Goal: Book appointment/travel/reservation

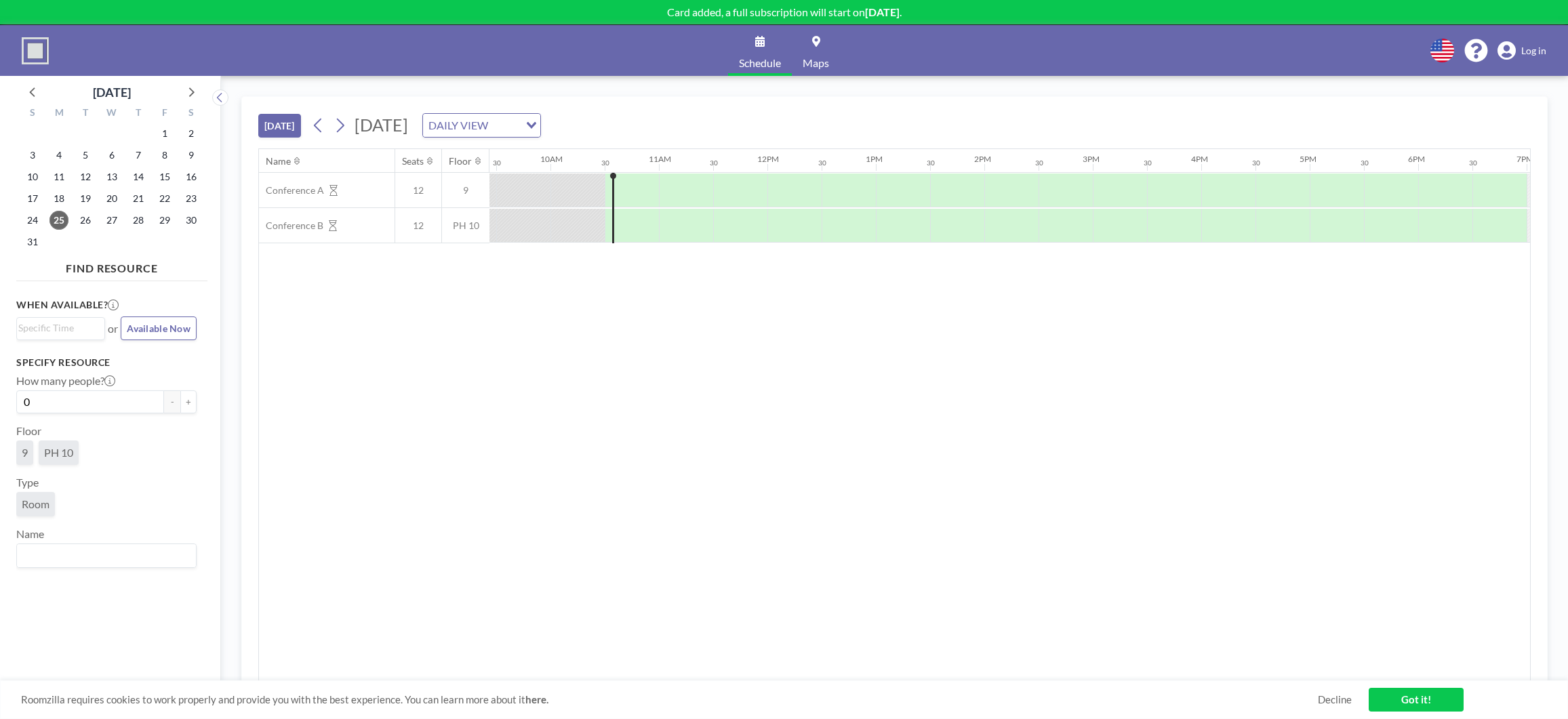
scroll to position [0, 1084]
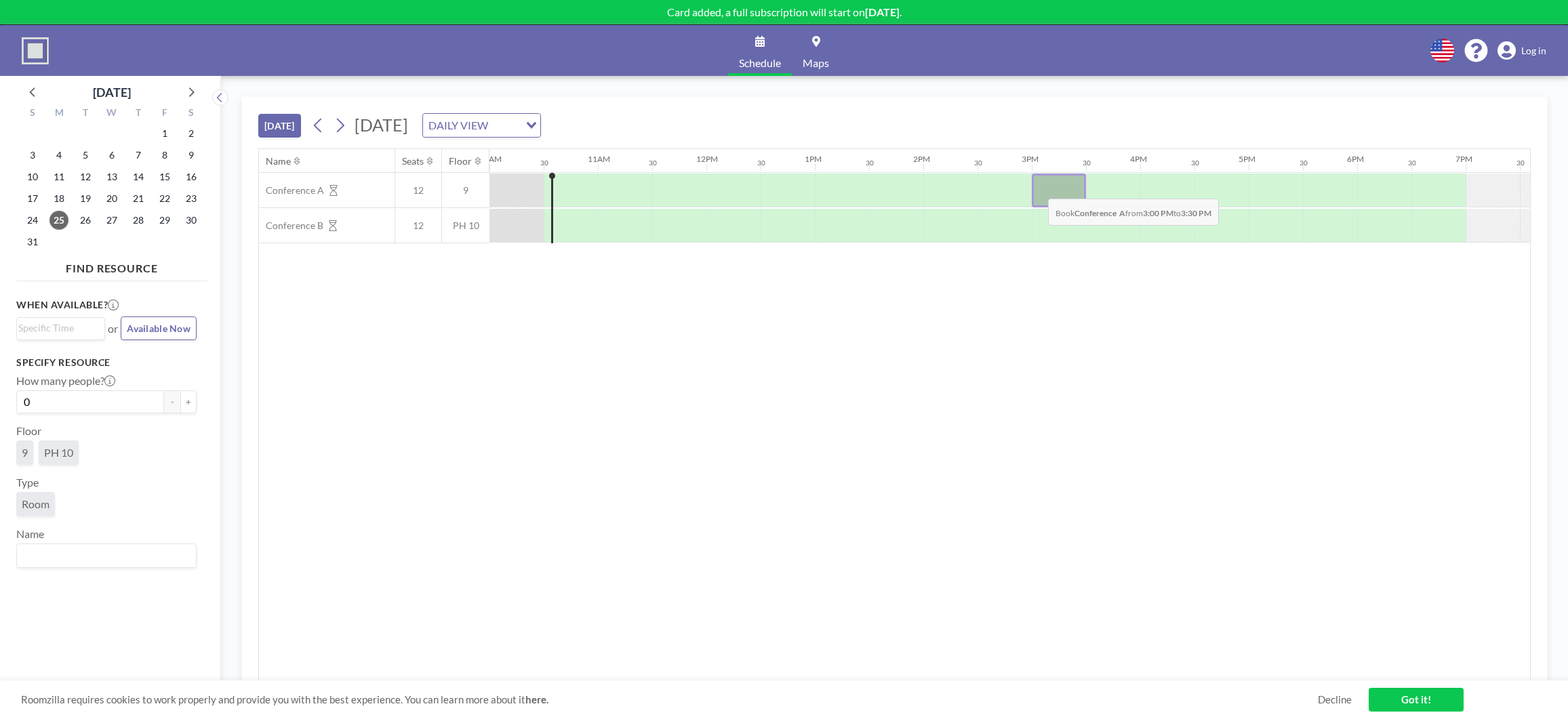
click at [1037, 188] on div at bounding box center [1059, 190] width 54 height 34
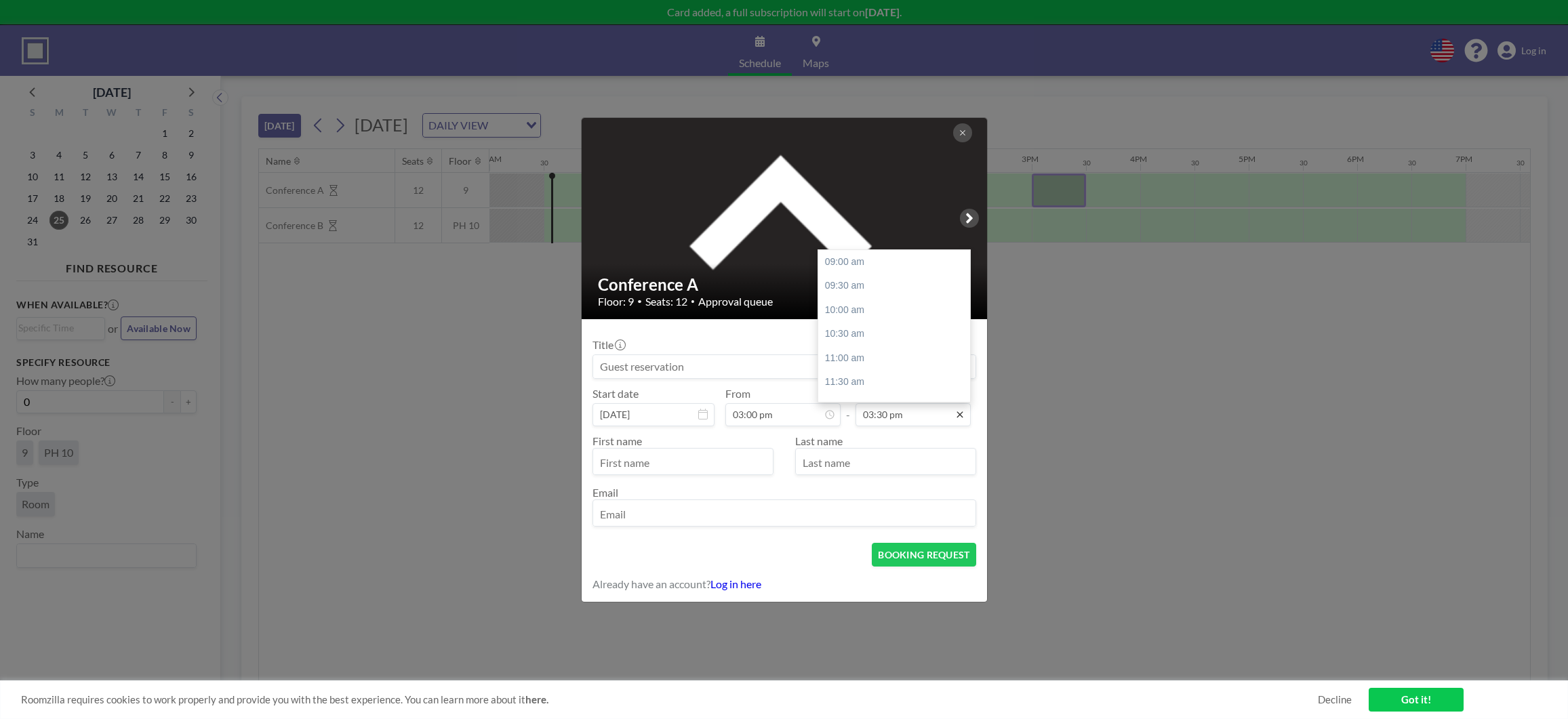
scroll to position [314, 0]
click at [932, 416] on input "03:30 pm" at bounding box center [913, 415] width 115 height 23
click at [879, 416] on input "03:30 pm" at bounding box center [913, 415] width 115 height 23
click at [860, 307] on div "04:30 pm" at bounding box center [898, 310] width 160 height 25
type input "04:30 pm"
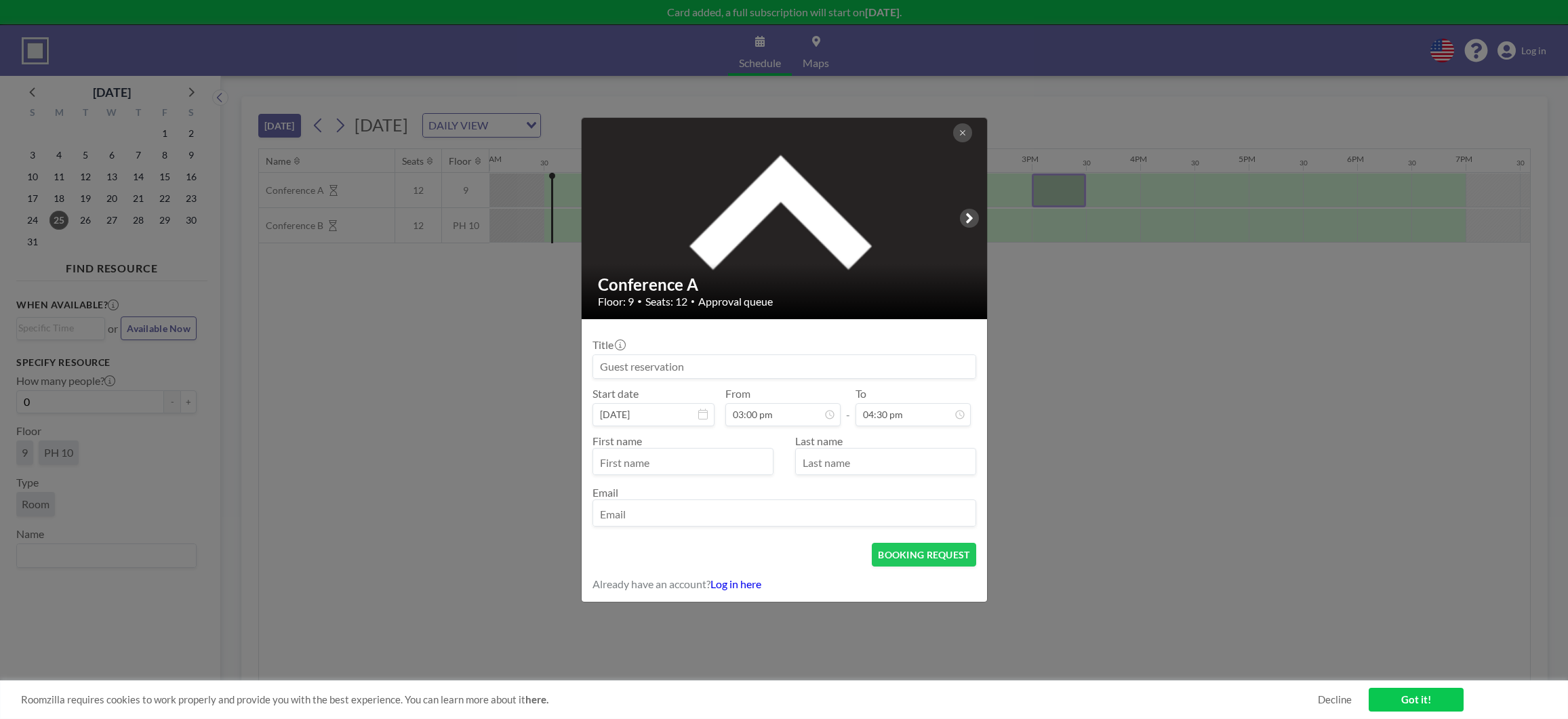
scroll to position [354, 0]
click at [703, 458] on input "text" at bounding box center [683, 462] width 180 height 23
type input "J"
type input "[PERSON_NAME]"
click at [816, 463] on input "text" at bounding box center [886, 462] width 180 height 23
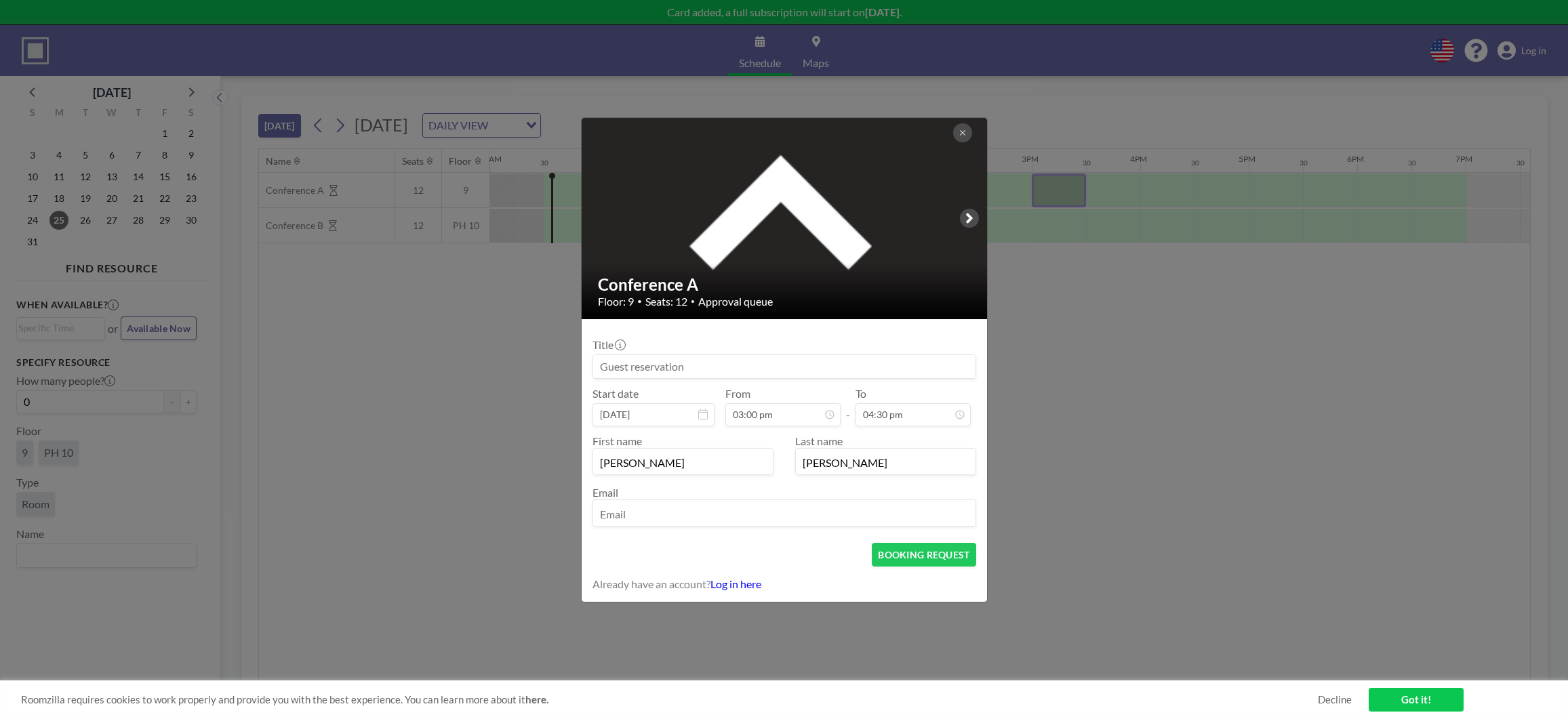
type input "[PERSON_NAME]"
click at [712, 515] on input "email" at bounding box center [784, 514] width 382 height 23
type input "[EMAIL_ADDRESS][DOMAIN_NAME]"
click at [942, 556] on button "BOOKING REQUEST" at bounding box center [923, 555] width 104 height 24
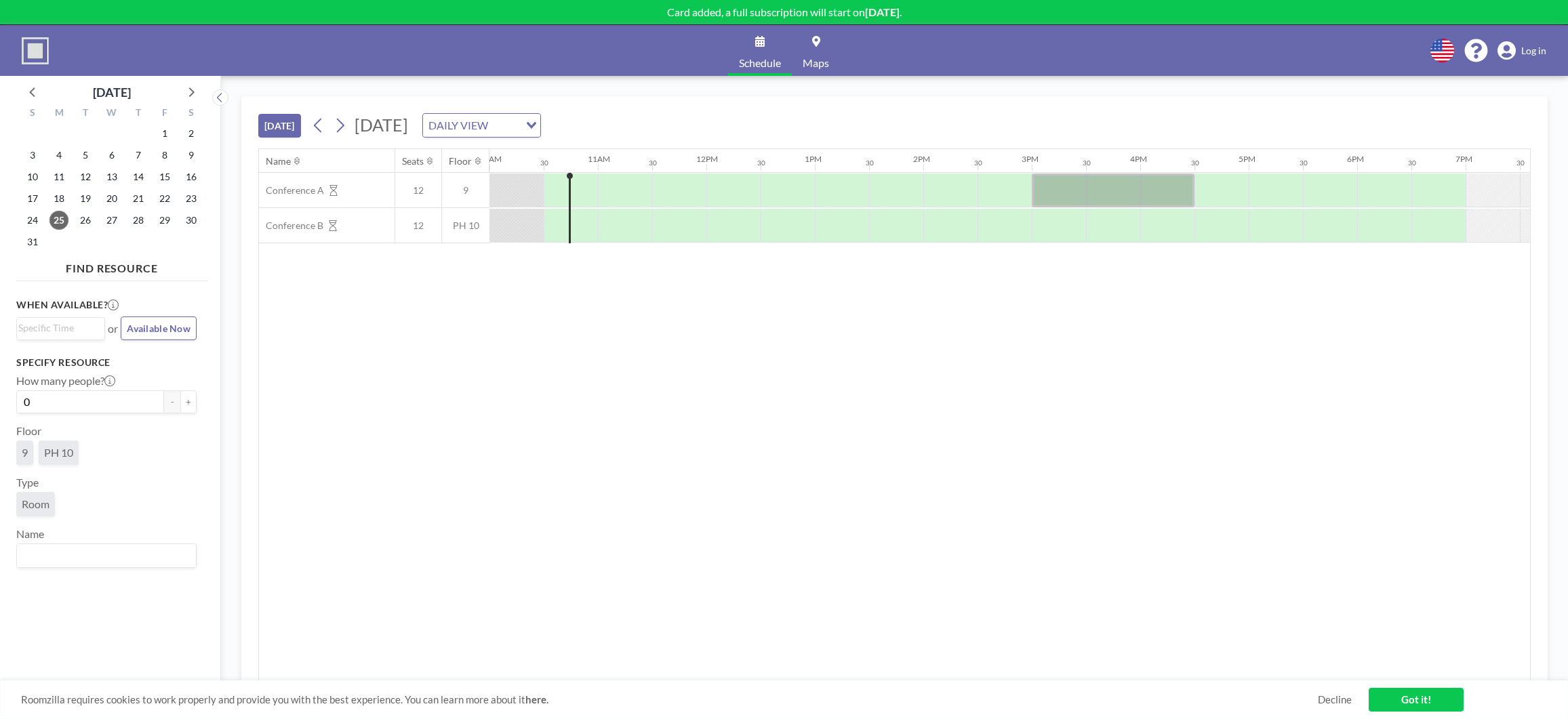
click at [1425, 705] on link "Got it!" at bounding box center [1415, 700] width 95 height 24
